Goal: Task Accomplishment & Management: Manage account settings

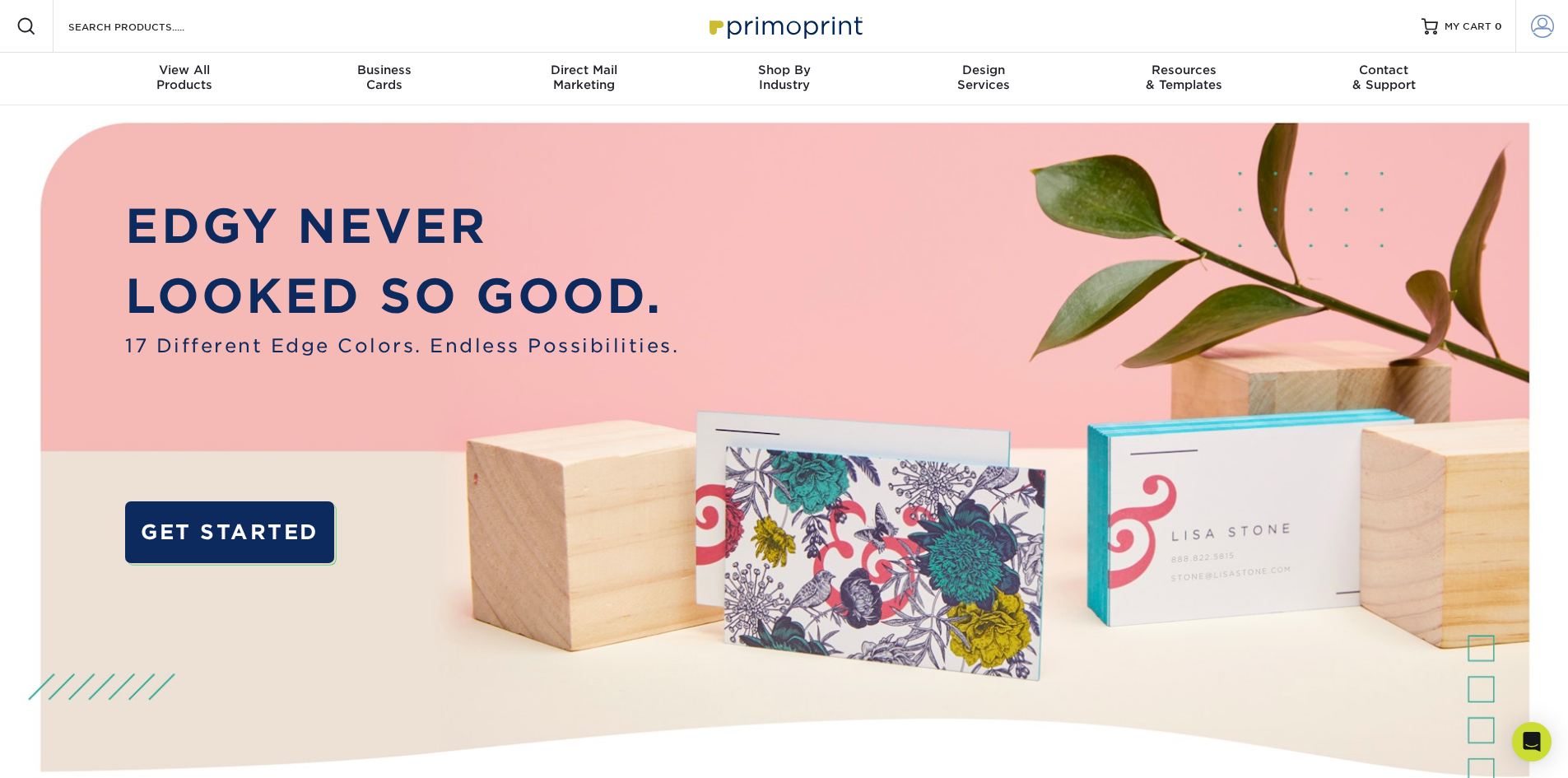
click at [1548, 28] on span at bounding box center [1542, 26] width 23 height 23
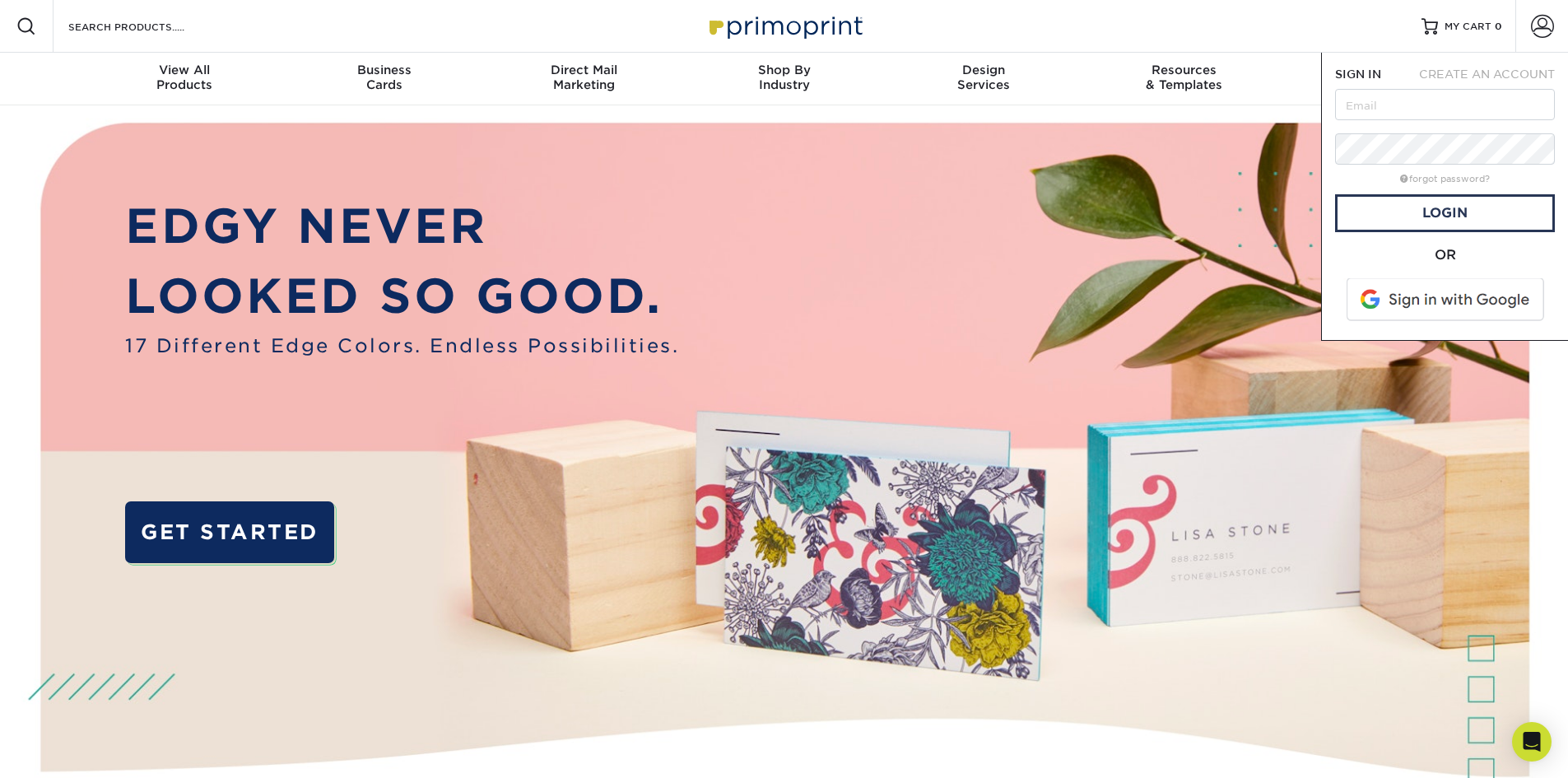
click at [1431, 296] on span at bounding box center [1446, 300] width 210 height 43
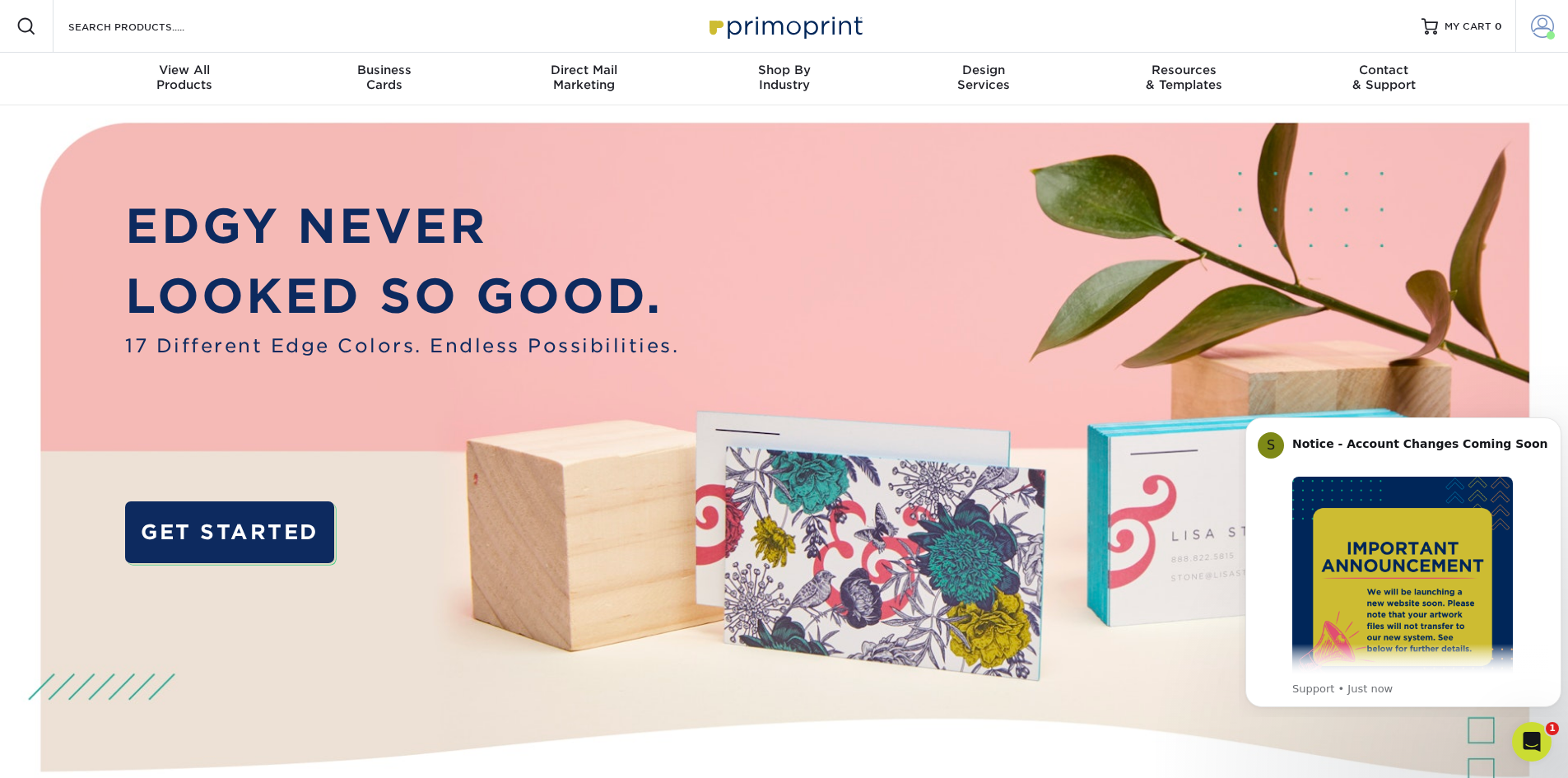
click at [1549, 28] on span at bounding box center [1542, 26] width 23 height 23
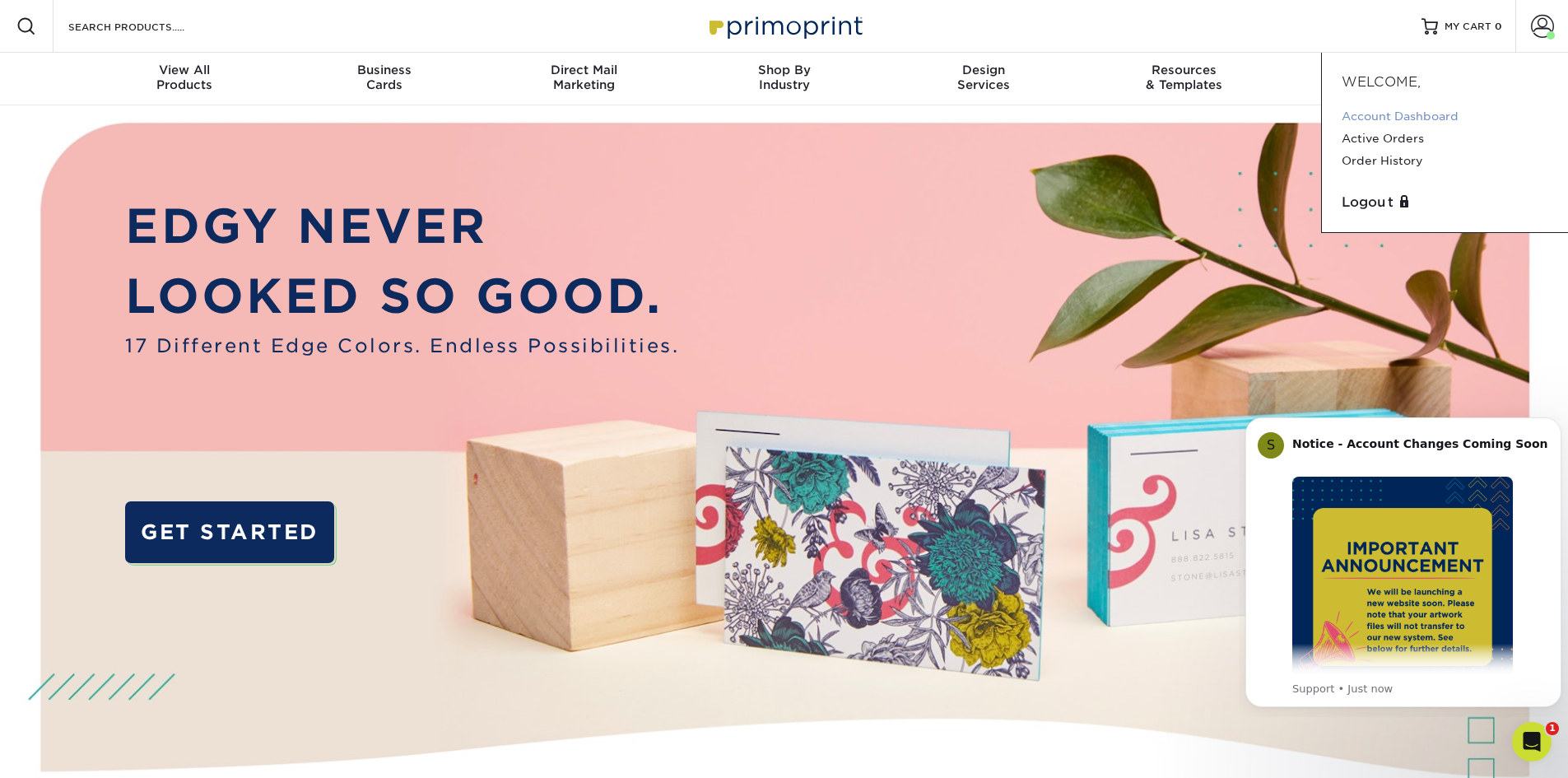
click at [1455, 113] on link "Account Dashboard" at bounding box center [1444, 117] width 207 height 22
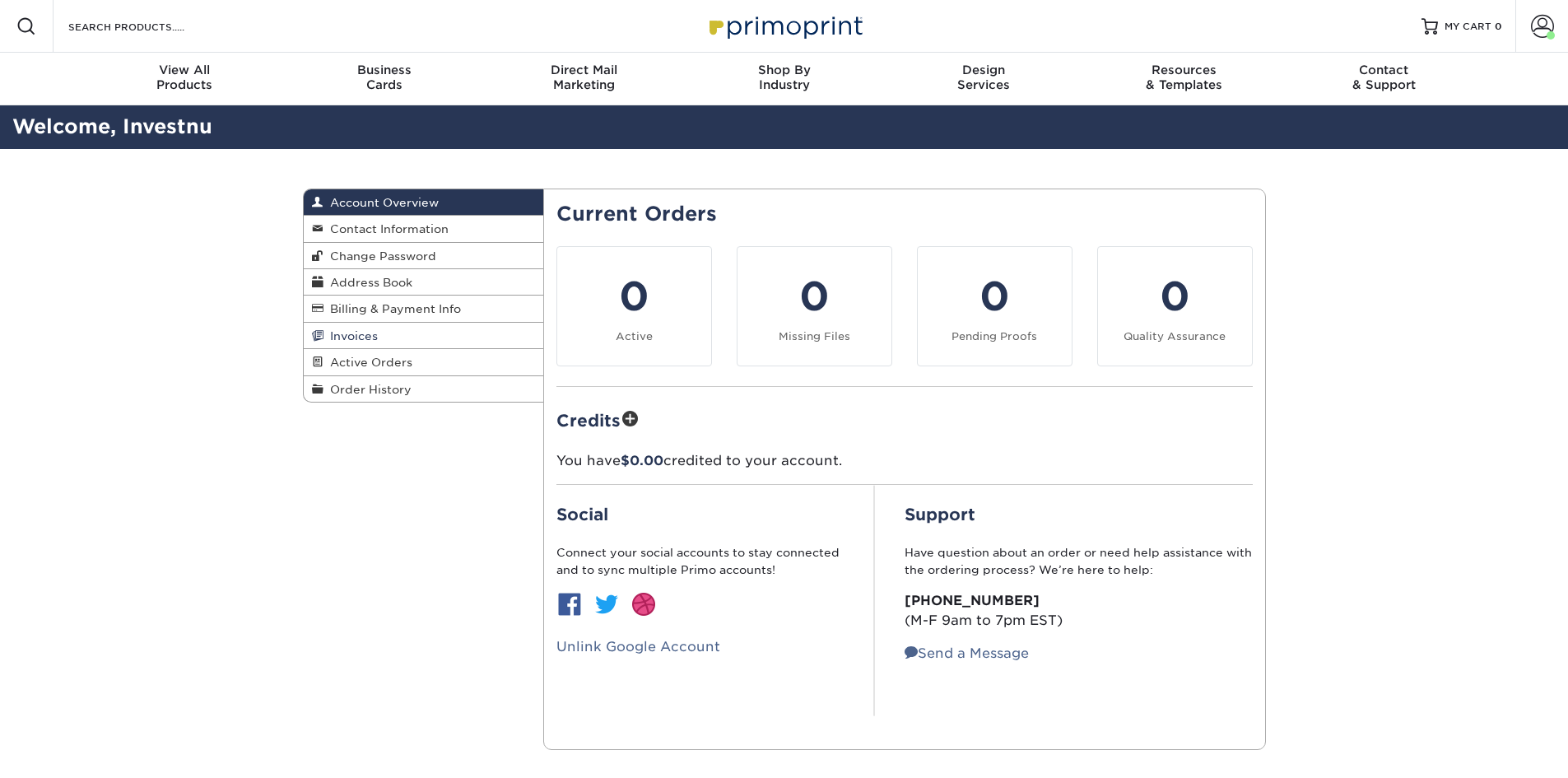
click at [358, 339] on span "Invoices" at bounding box center [351, 336] width 54 height 13
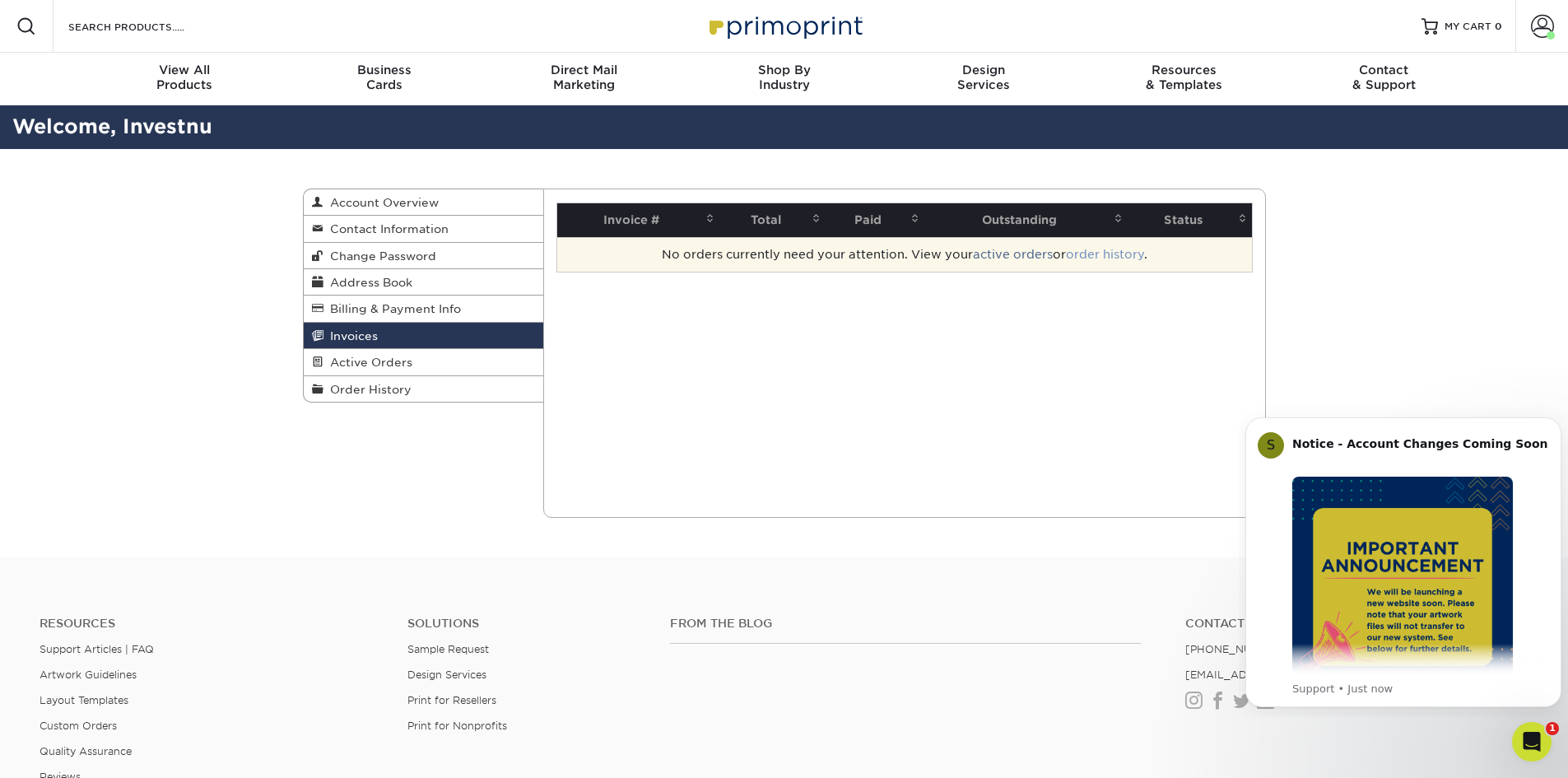
click at [1121, 259] on link "order history" at bounding box center [1106, 255] width 79 height 13
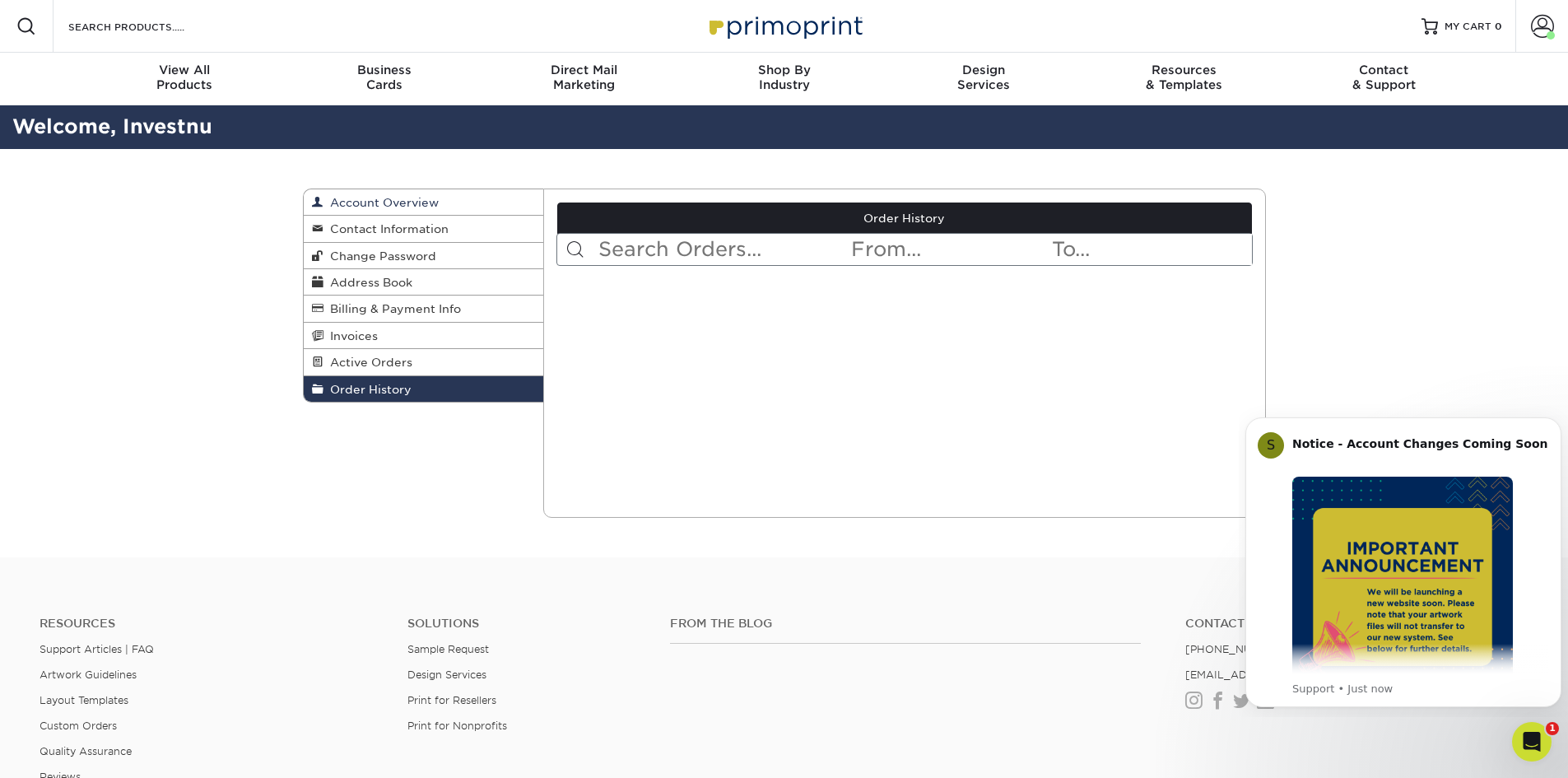
click at [377, 198] on span "Account Overview" at bounding box center [381, 202] width 115 height 13
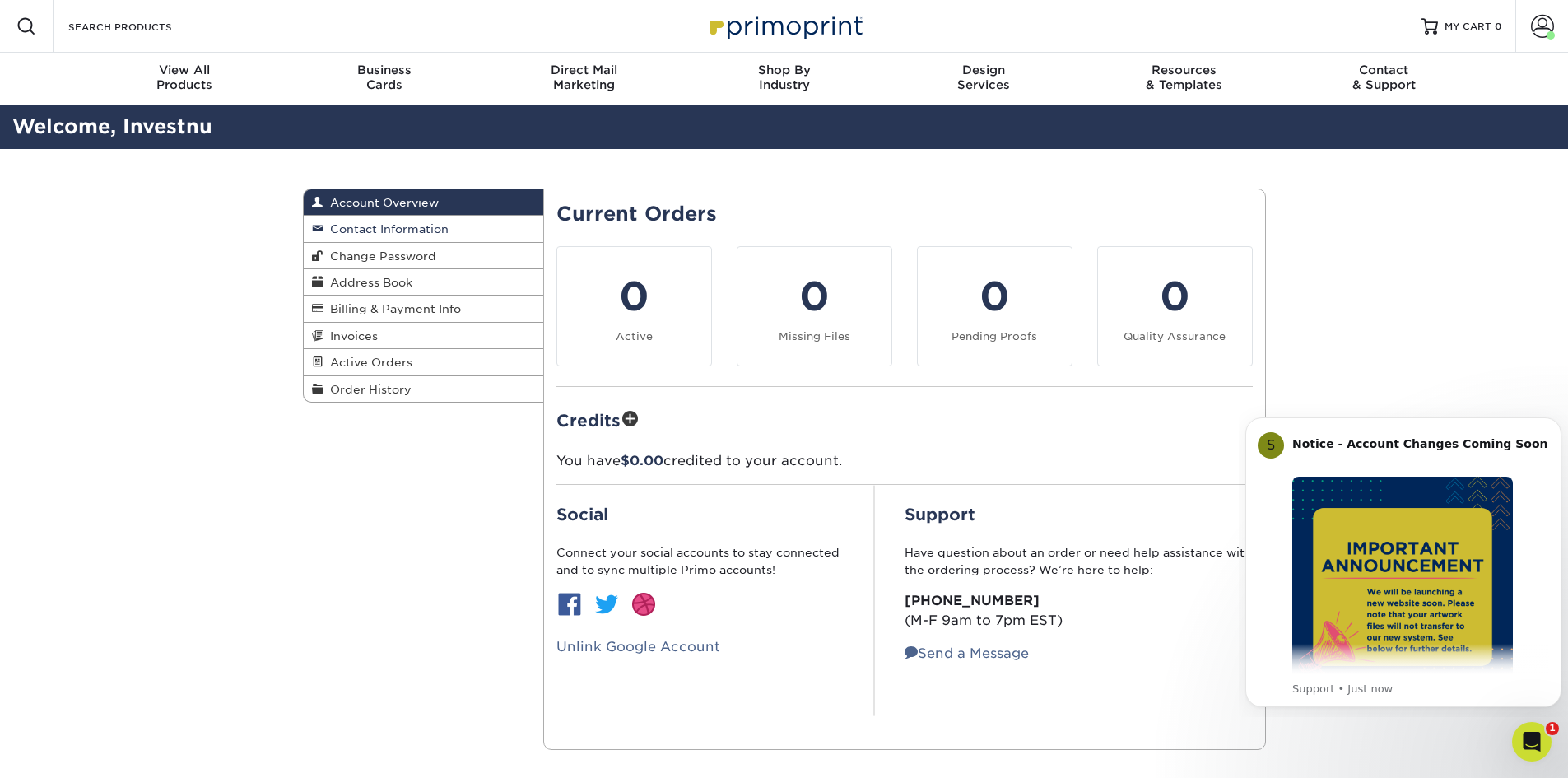
click at [349, 229] on span "Contact Information" at bounding box center [387, 228] width 125 height 13
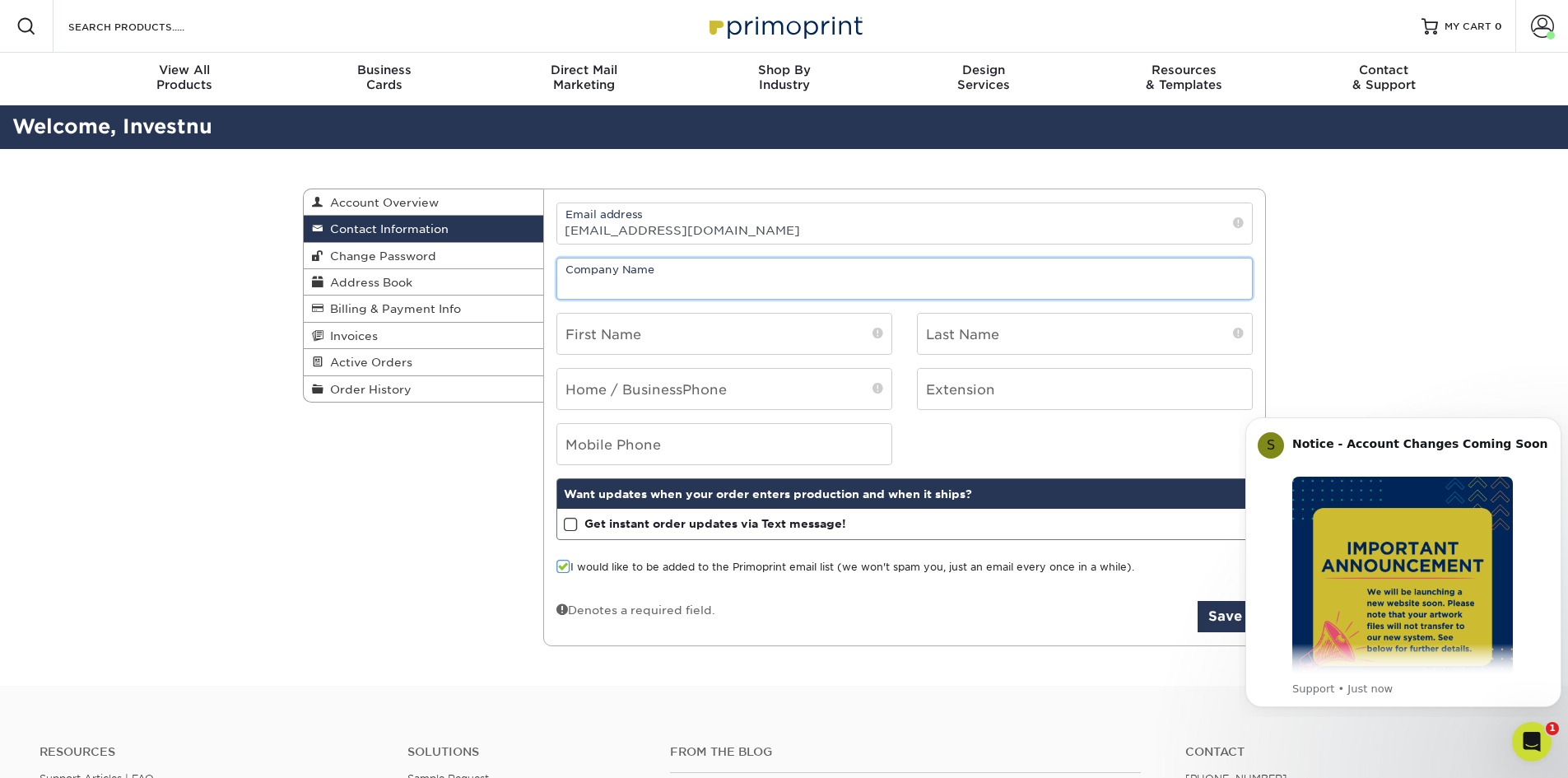
click at [616, 282] on input "text" at bounding box center [904, 278] width 695 height 40
type input "THE PATH Financial Strategies LLC"
click at [602, 338] on input "text" at bounding box center [724, 333] width 334 height 40
type input "Angelia"
type input "Shay"
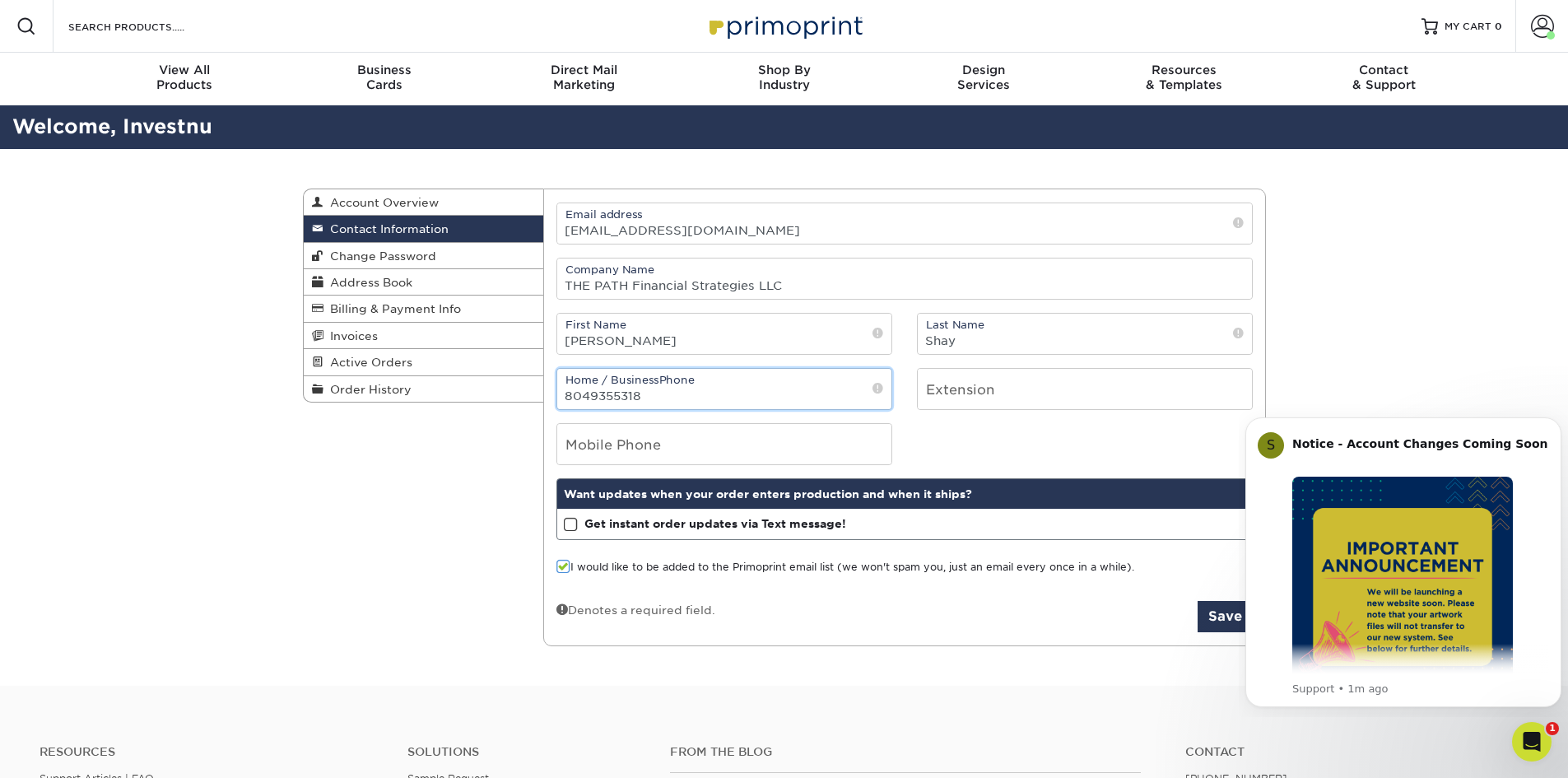
type input "8049355318"
click at [568, 566] on span at bounding box center [563, 566] width 14 height 16
click at [0, 0] on input "I would like to be added to the Primoprint email list (we won't spam you, just …" at bounding box center [0, 0] width 0 height 0
click at [1224, 610] on button "Save" at bounding box center [1224, 616] width 55 height 31
click at [1237, 622] on button "Save" at bounding box center [1224, 616] width 55 height 31
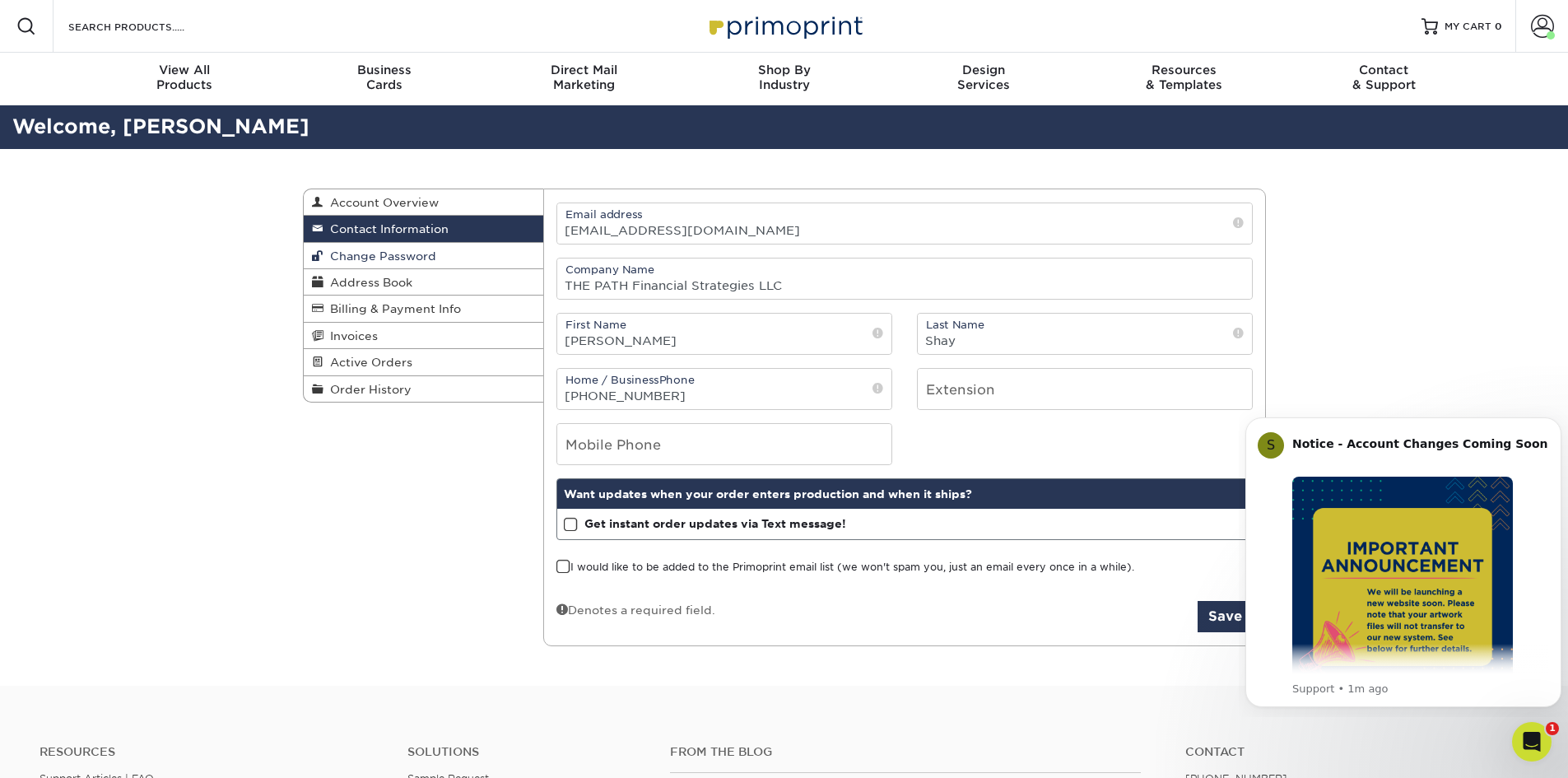
click at [351, 258] on span "Change Password" at bounding box center [380, 256] width 112 height 13
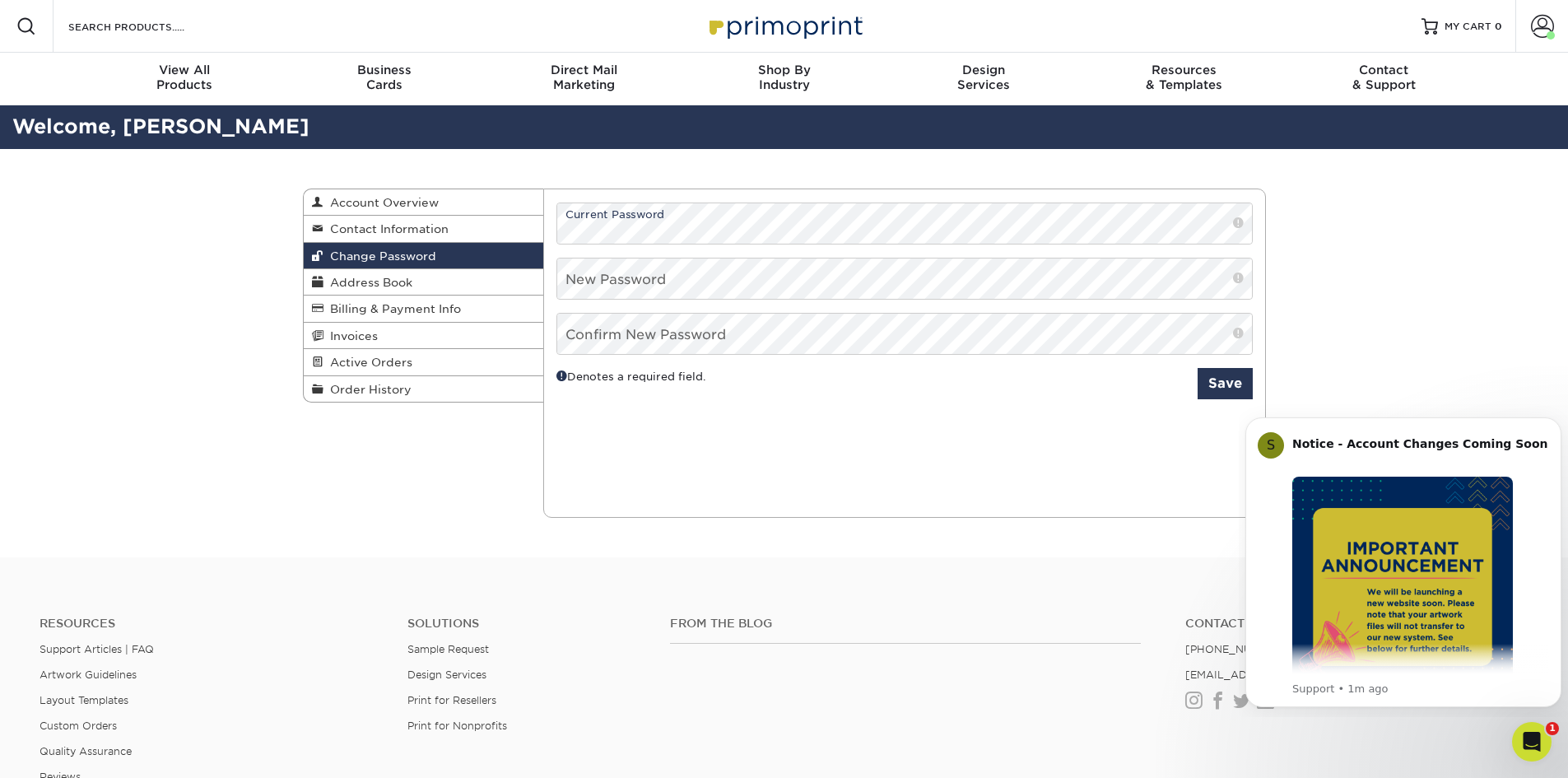
drag, startPoint x: 556, startPoint y: 228, endPoint x: 562, endPoint y: 439, distance: 211.1
click at [562, 441] on div "Current Orders 0 Active 0 Missing Files" at bounding box center [904, 353] width 723 height 330
drag, startPoint x: 2102, startPoint y: 963, endPoint x: 1538, endPoint y: 745, distance: 604.7
click at [1539, 746] on div "Open Intercom Messenger" at bounding box center [1530, 740] width 54 height 54
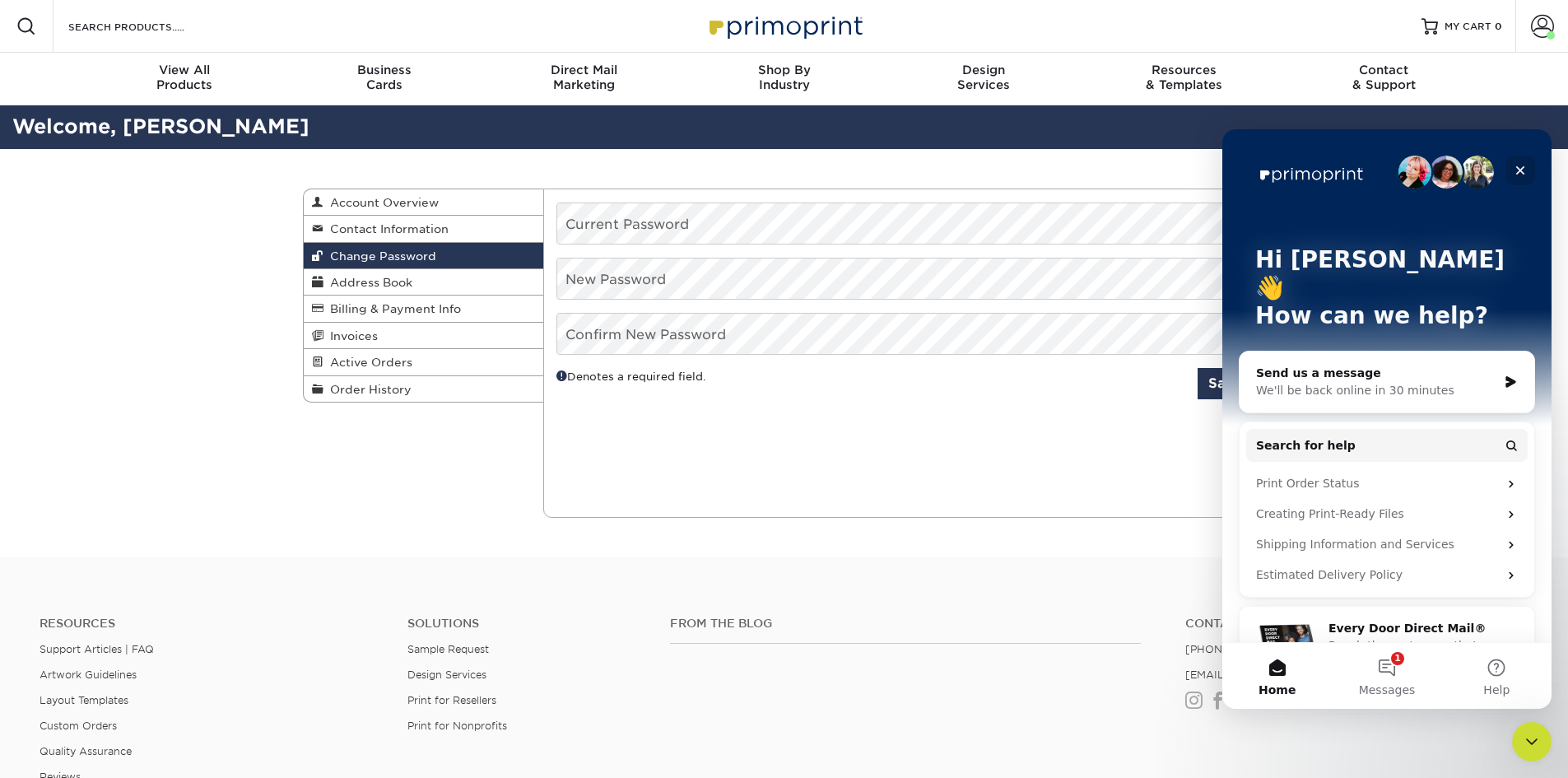
click at [1517, 166] on icon "Close" at bounding box center [1520, 170] width 13 height 13
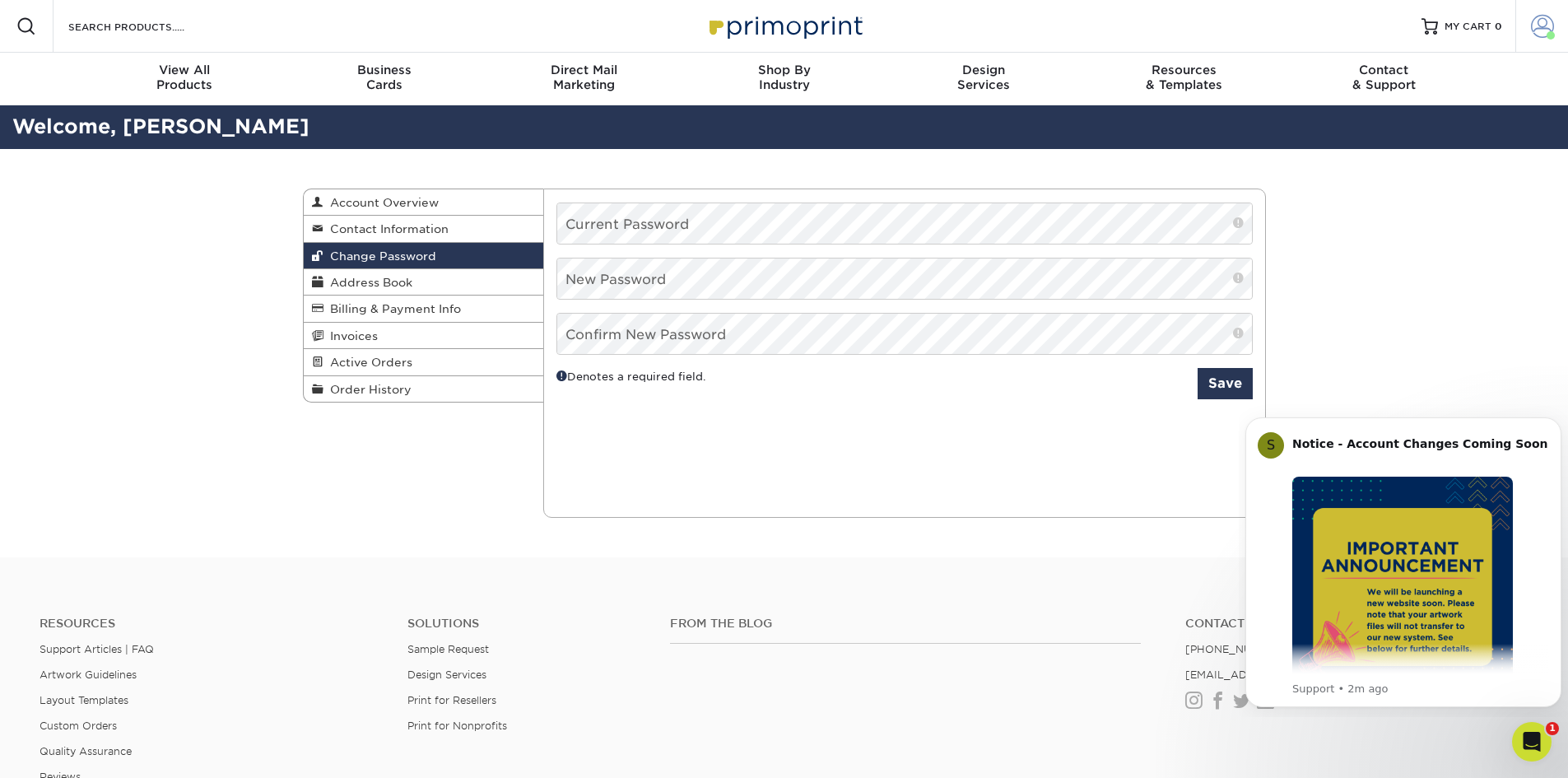
click at [1546, 25] on span at bounding box center [1542, 26] width 23 height 23
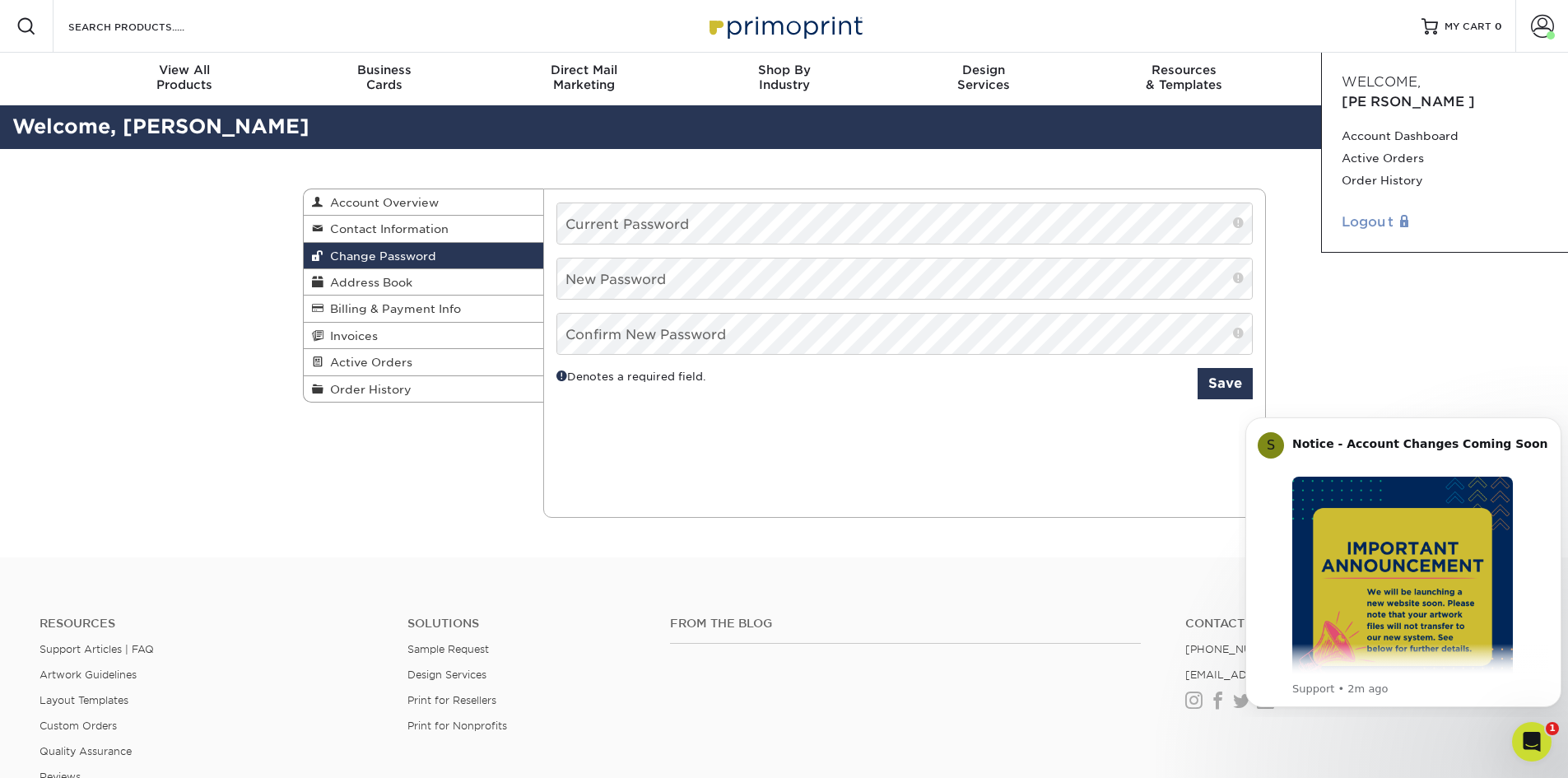
click at [1362, 213] on link "Logout" at bounding box center [1444, 222] width 207 height 20
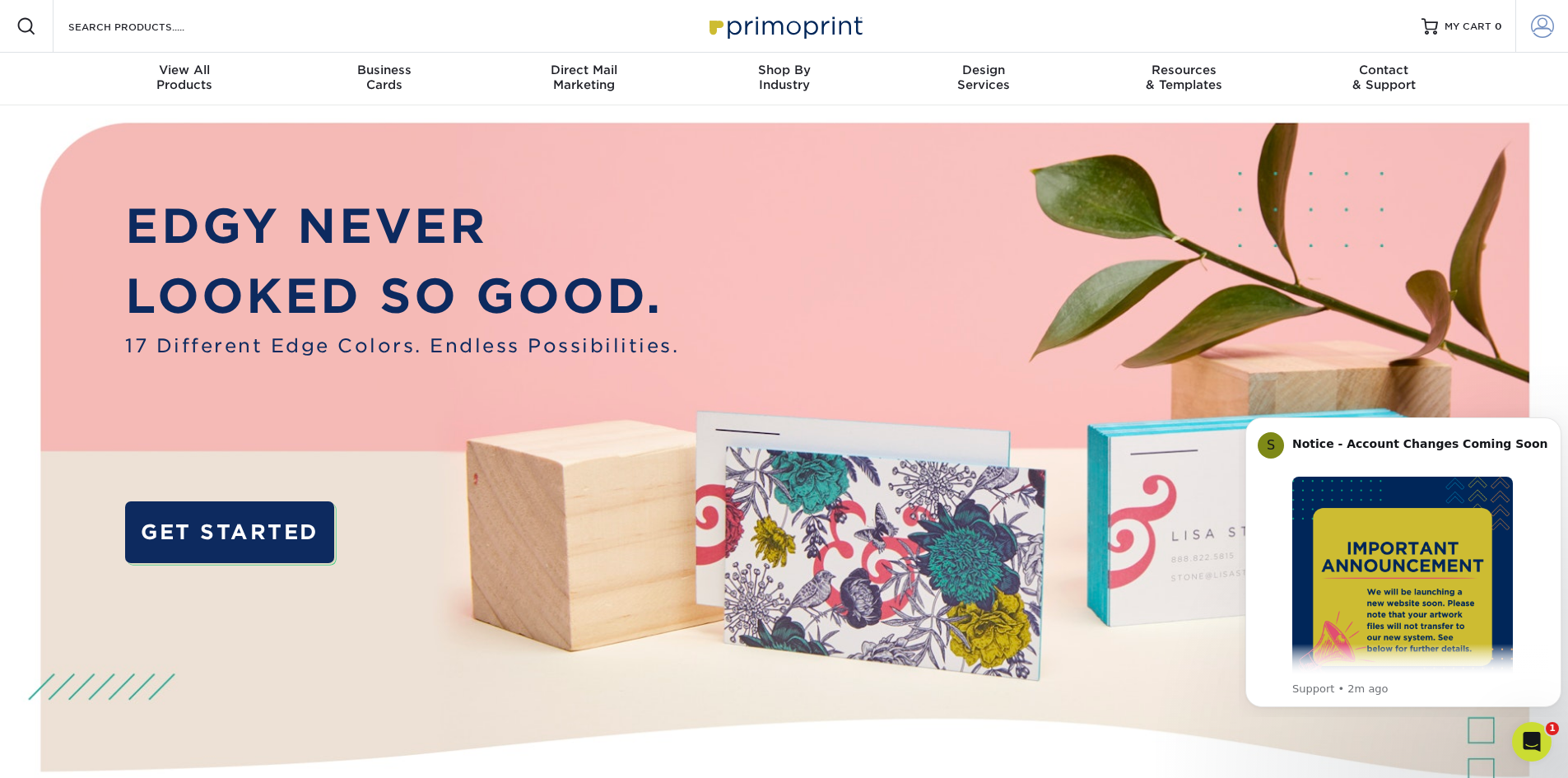
click at [1539, 25] on span at bounding box center [1542, 26] width 23 height 23
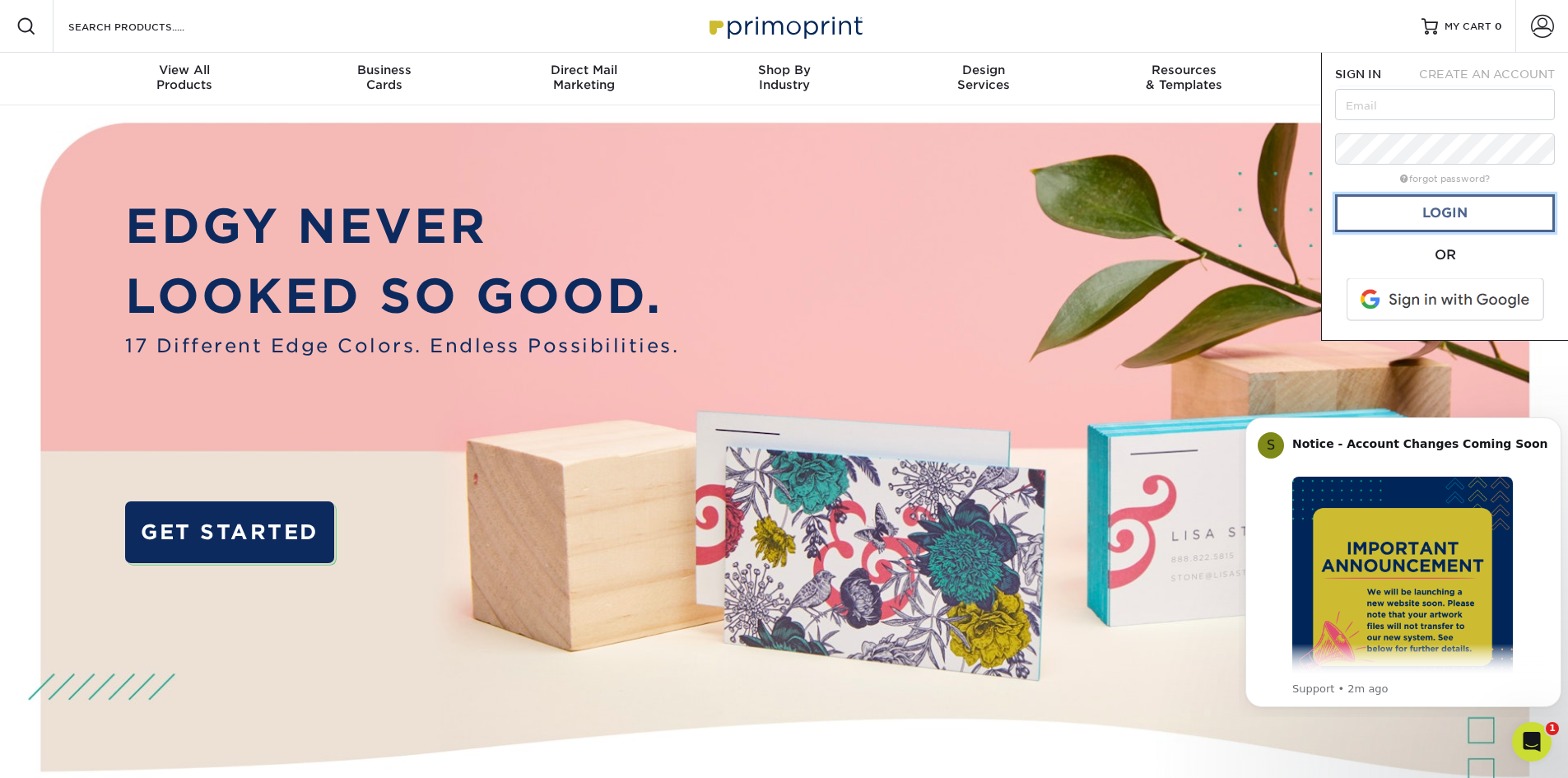
click at [1438, 209] on link "Login" at bounding box center [1444, 213] width 220 height 37
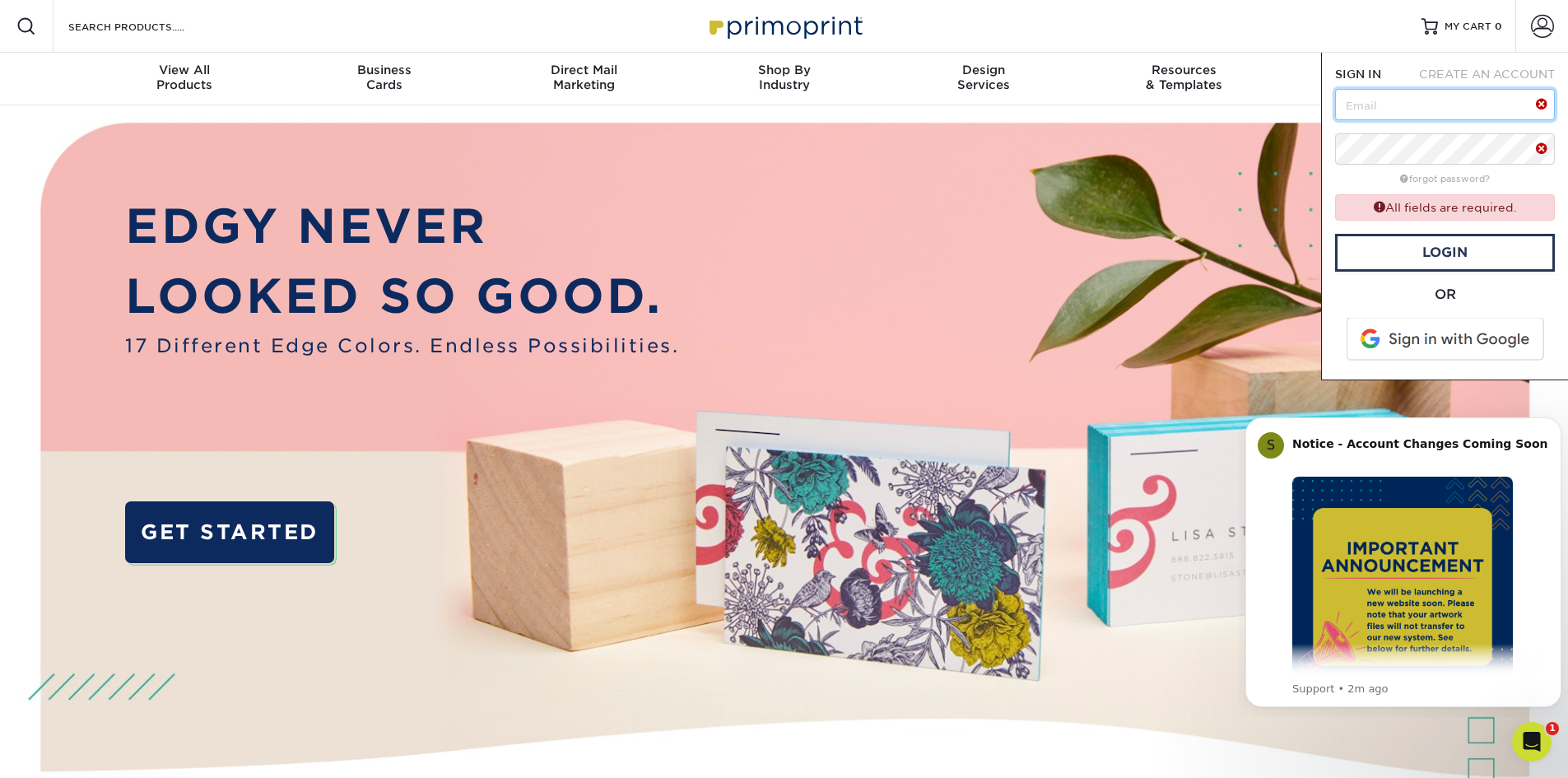
click at [1370, 95] on input "text" at bounding box center [1444, 104] width 220 height 31
type input "[EMAIL_ADDRESS][DOMAIN_NAME]"
click at [1441, 181] on link "forgot password?" at bounding box center [1445, 179] width 90 height 10
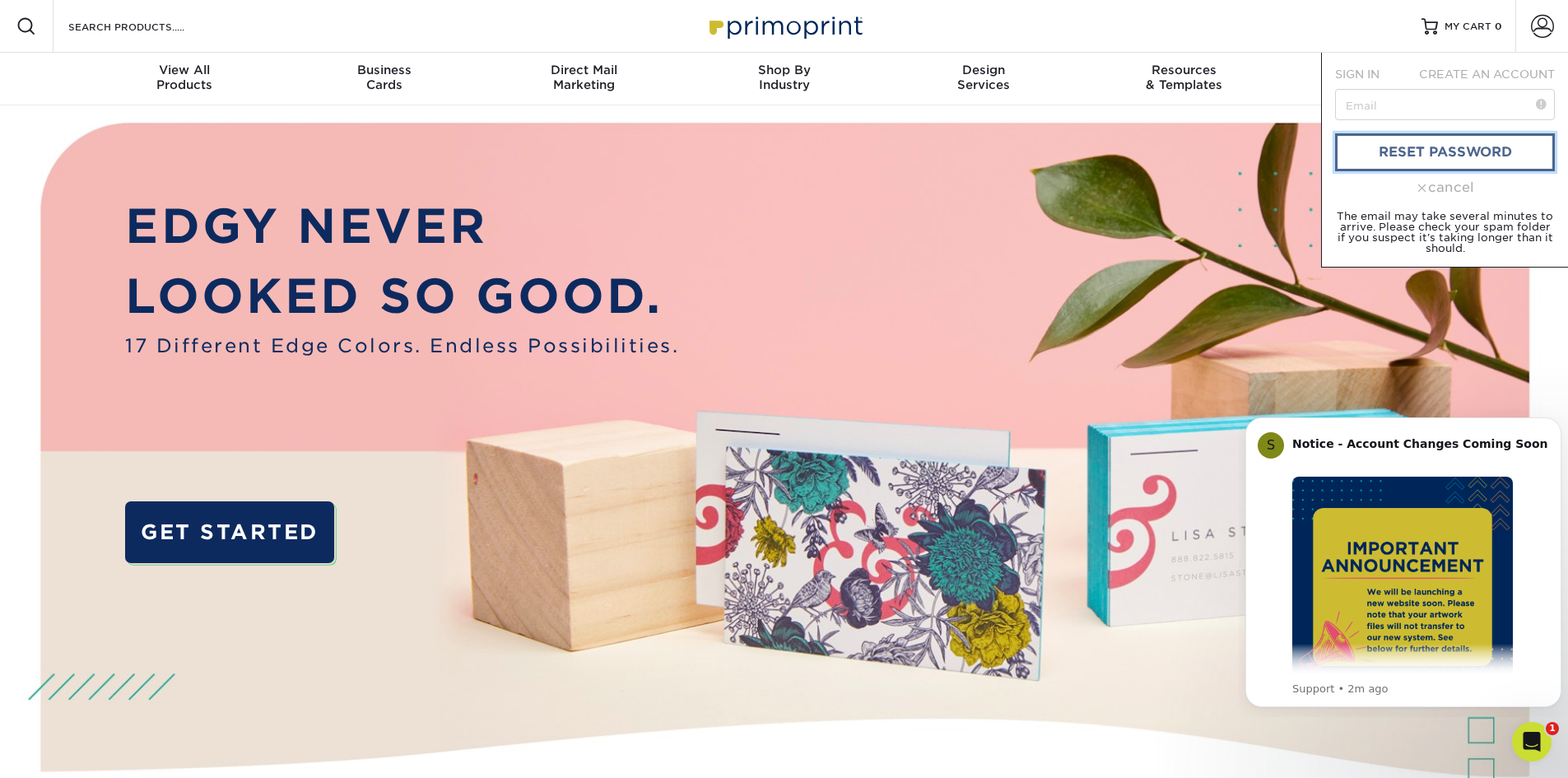
click at [1422, 155] on link "reset password" at bounding box center [1444, 152] width 220 height 37
click at [1367, 93] on input "text" at bounding box center [1444, 104] width 220 height 31
type input "[EMAIL_ADDRESS][DOMAIN_NAME]"
click at [1392, 159] on link "reset password" at bounding box center [1444, 152] width 220 height 37
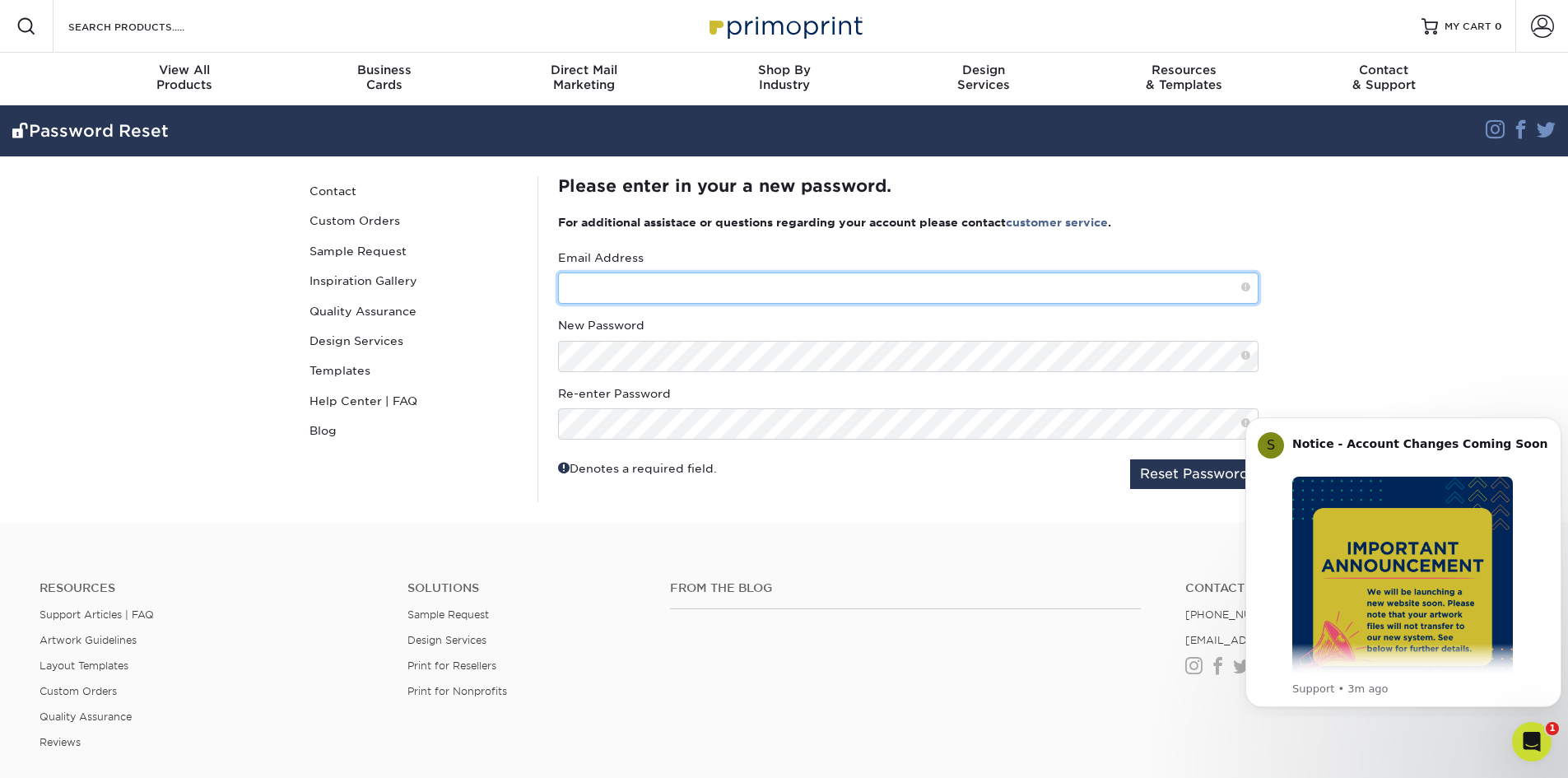
click at [581, 288] on input "text" at bounding box center [908, 287] width 700 height 31
type input "investnu@gmail.com"
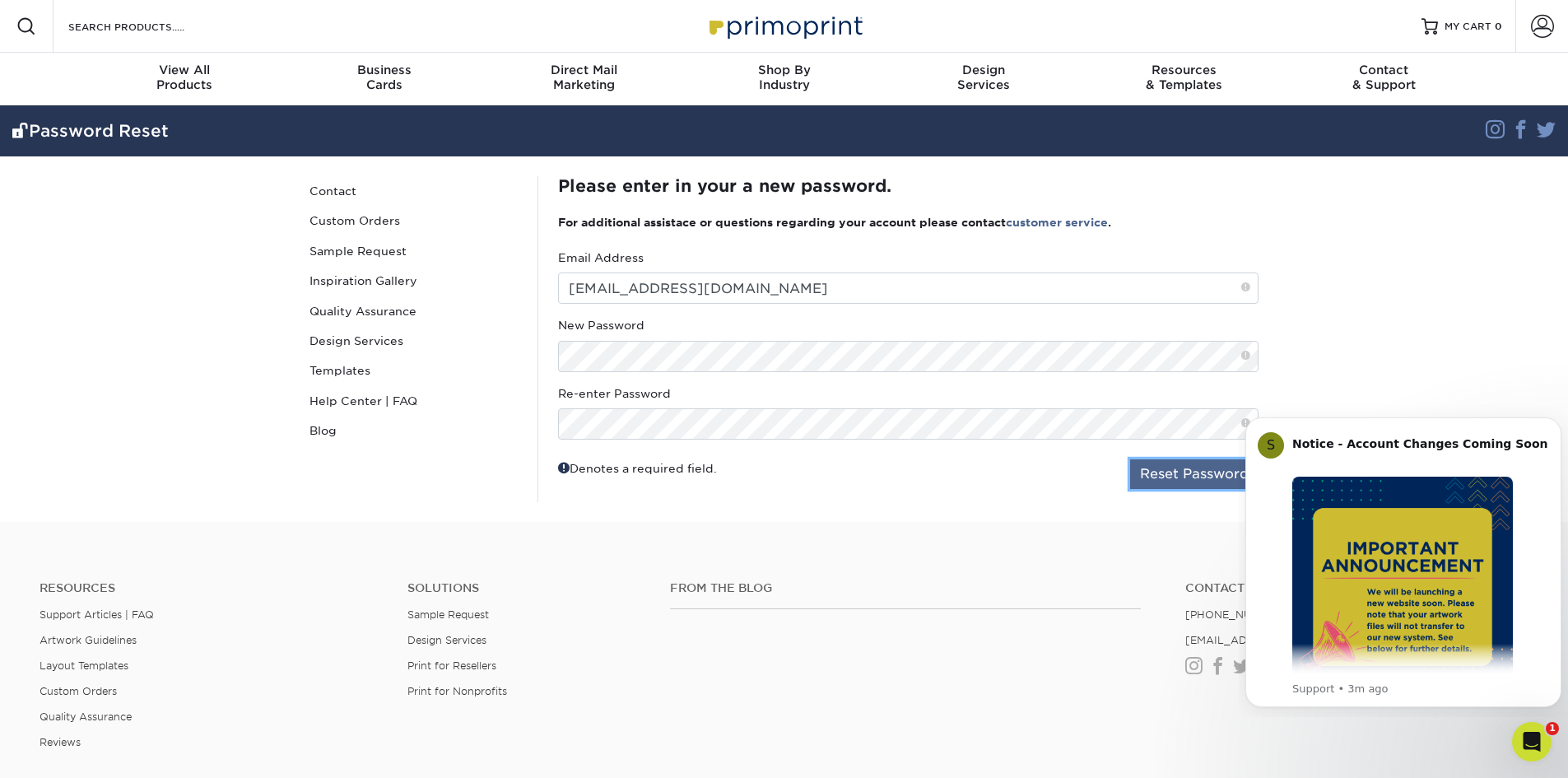
click at [1171, 461] on button "Reset Password" at bounding box center [1194, 475] width 128 height 30
